Goal: Task Accomplishment & Management: Manage account settings

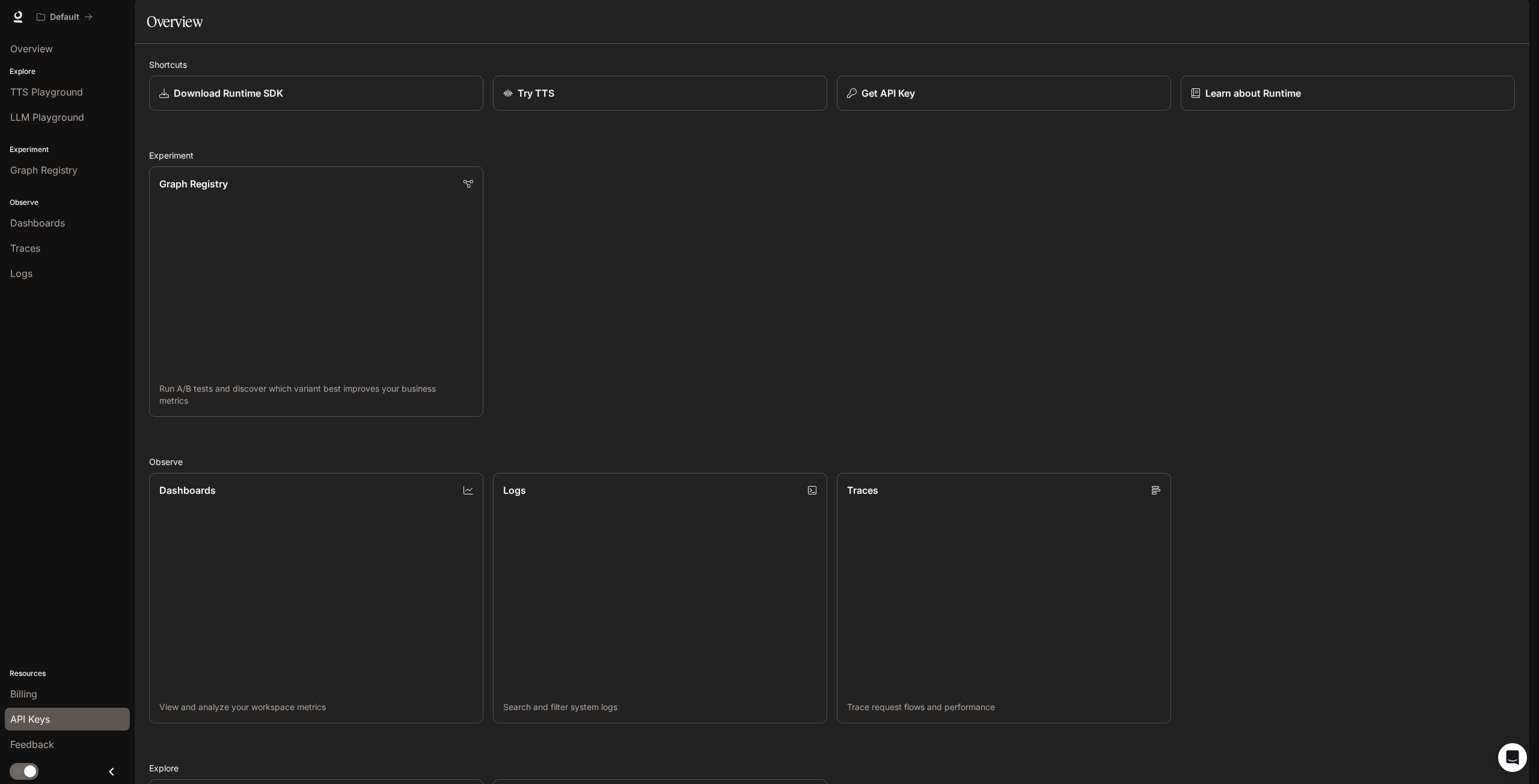
click at [35, 724] on span "API Keys" at bounding box center [30, 719] width 40 height 14
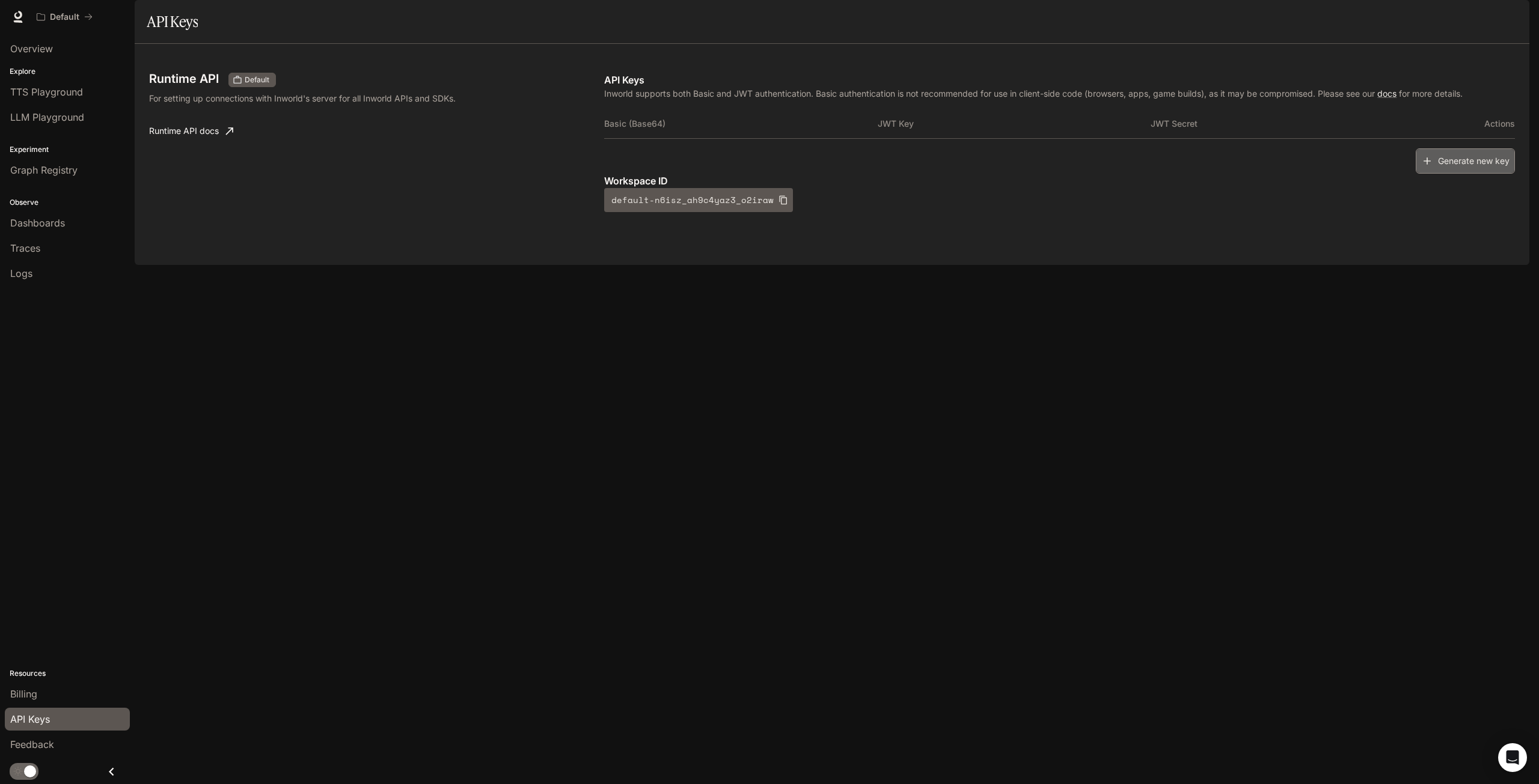
click at [1443, 174] on button "Generate new key" at bounding box center [1465, 161] width 99 height 26
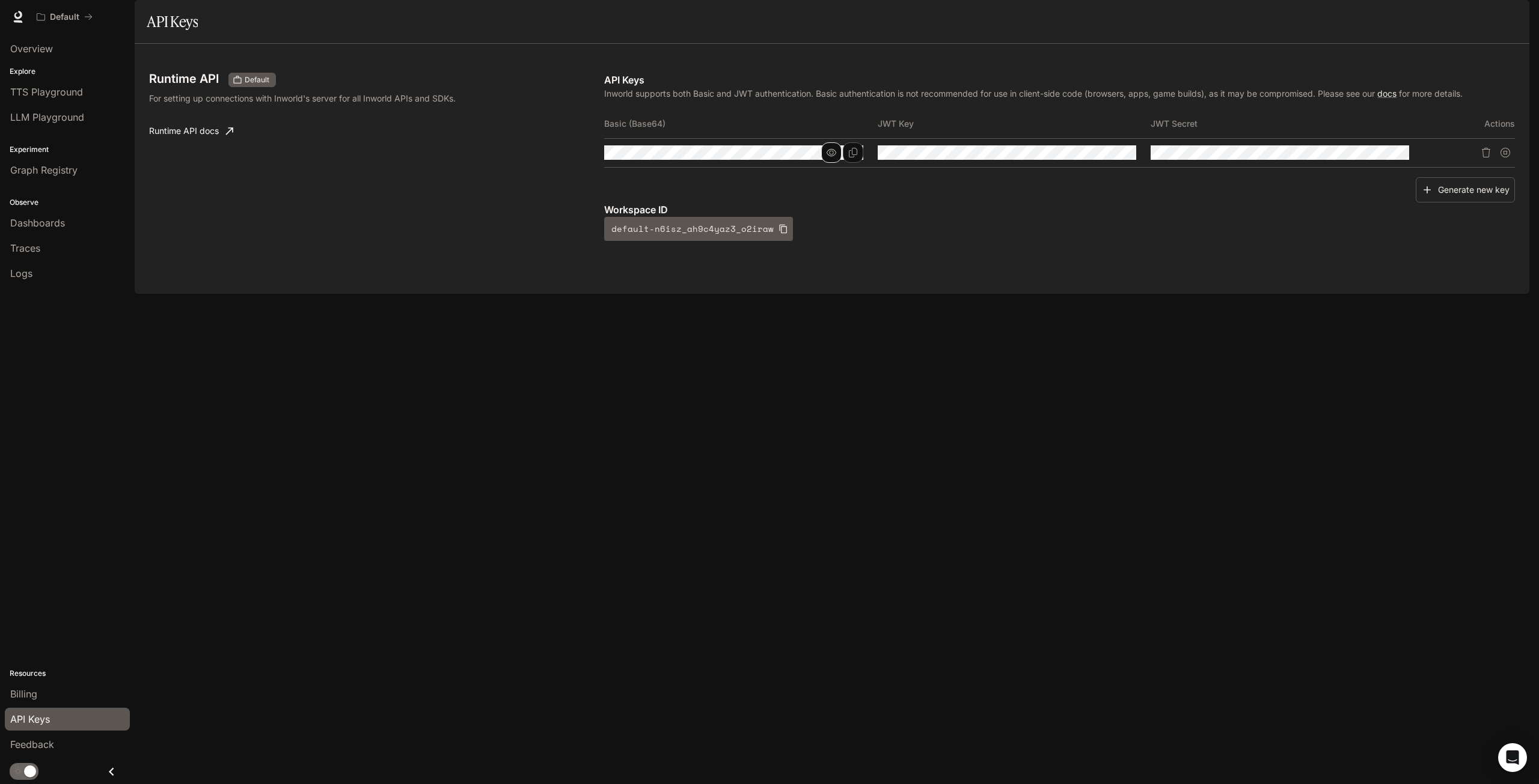
click at [824, 163] on button "button" at bounding box center [831, 152] width 20 height 20
click at [855, 158] on icon "Copy Basic (Base64)" at bounding box center [852, 152] width 8 height 10
click at [778, 234] on icon "button" at bounding box center [783, 228] width 10 height 10
click at [856, 158] on icon "Copy Basic (Base64)" at bounding box center [852, 152] width 10 height 10
click at [1099, 163] on button "button" at bounding box center [1104, 152] width 20 height 20
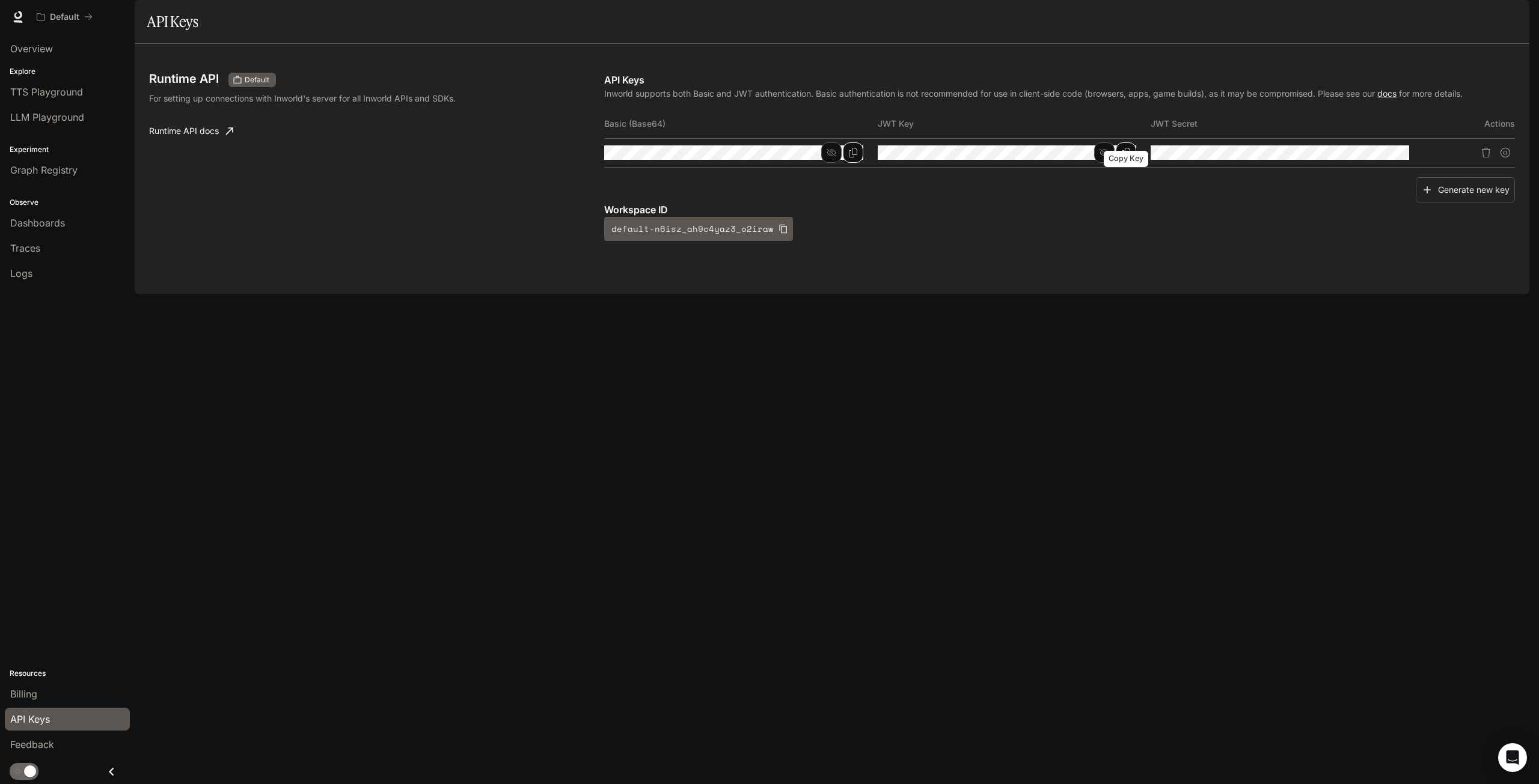
click at [1128, 158] on icon "Copy Key" at bounding box center [1126, 152] width 10 height 10
click at [1382, 158] on icon "button" at bounding box center [1378, 152] width 10 height 10
click at [1399, 158] on icon "Copy Secret" at bounding box center [1399, 152] width 10 height 10
